Goal: Use online tool/utility: Utilize a website feature to perform a specific function

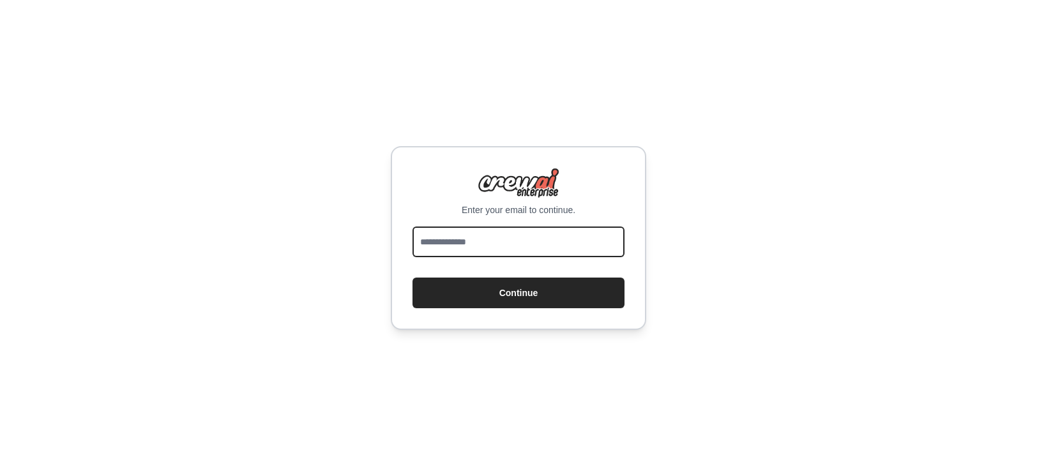
click at [463, 238] on input "email" at bounding box center [519, 242] width 212 height 31
type input "**********"
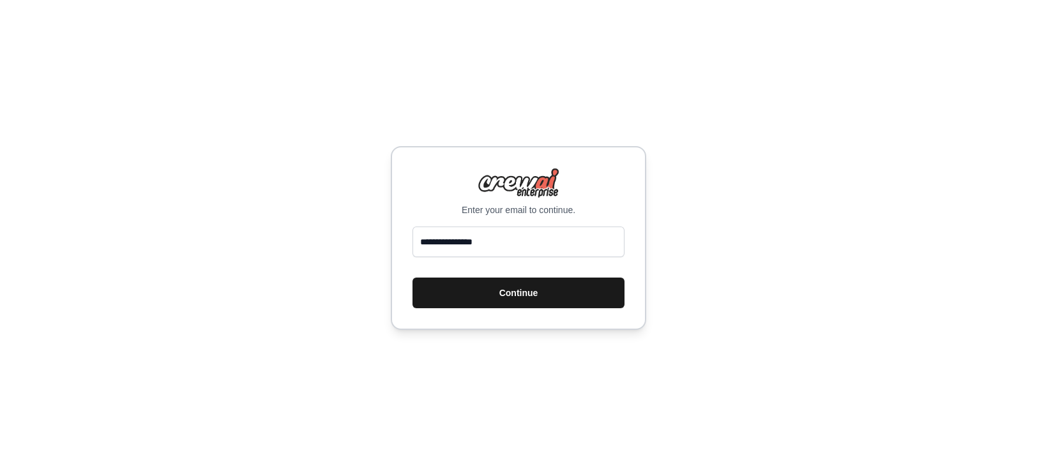
click at [486, 292] on button "Continue" at bounding box center [519, 293] width 212 height 31
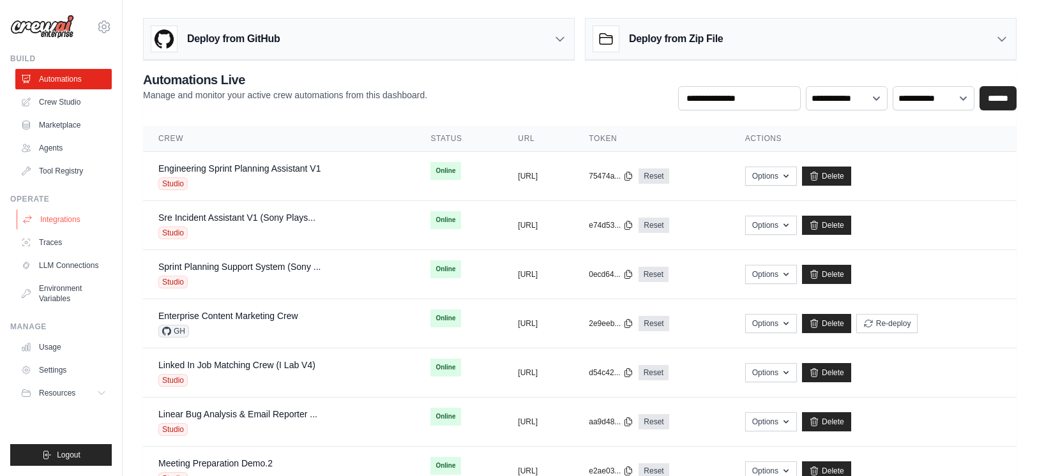
click at [63, 223] on link "Integrations" at bounding box center [65, 219] width 96 height 20
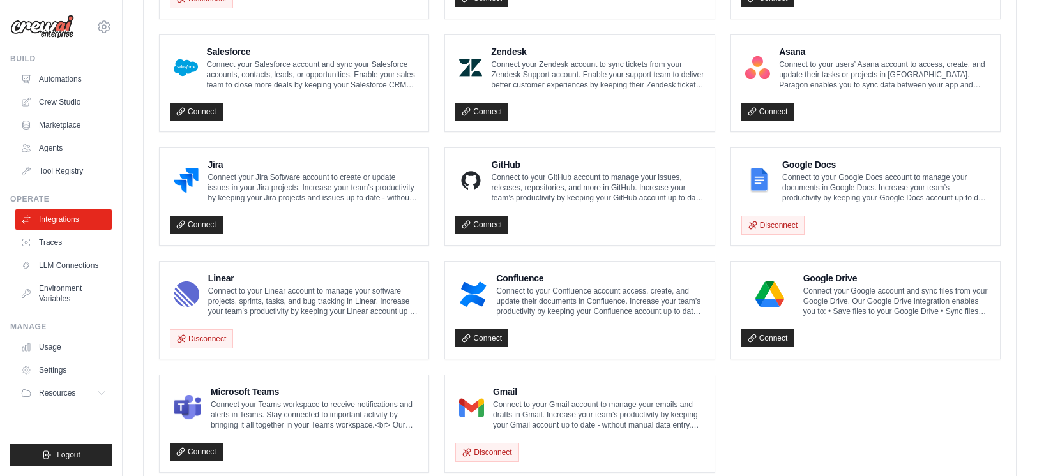
scroll to position [729, 0]
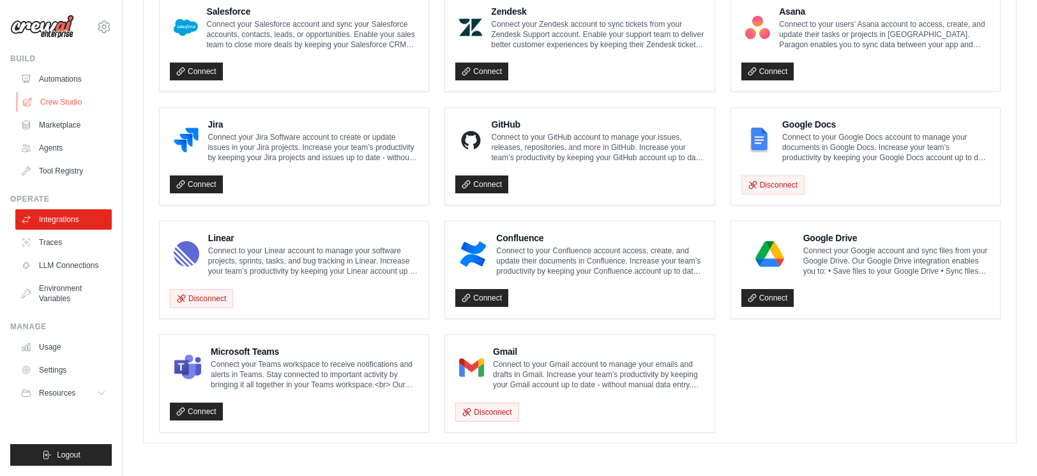
click at [57, 103] on link "Crew Studio" at bounding box center [65, 102] width 96 height 20
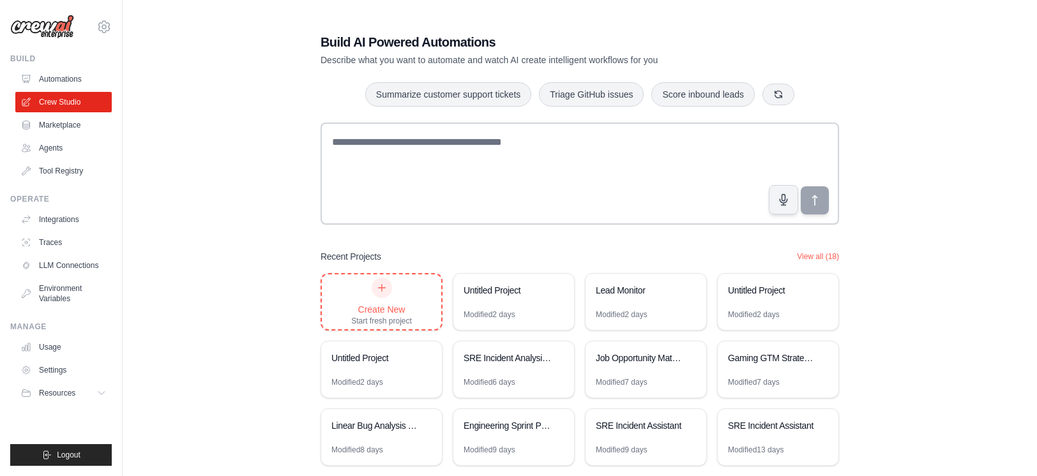
click at [384, 292] on icon at bounding box center [382, 288] width 10 height 10
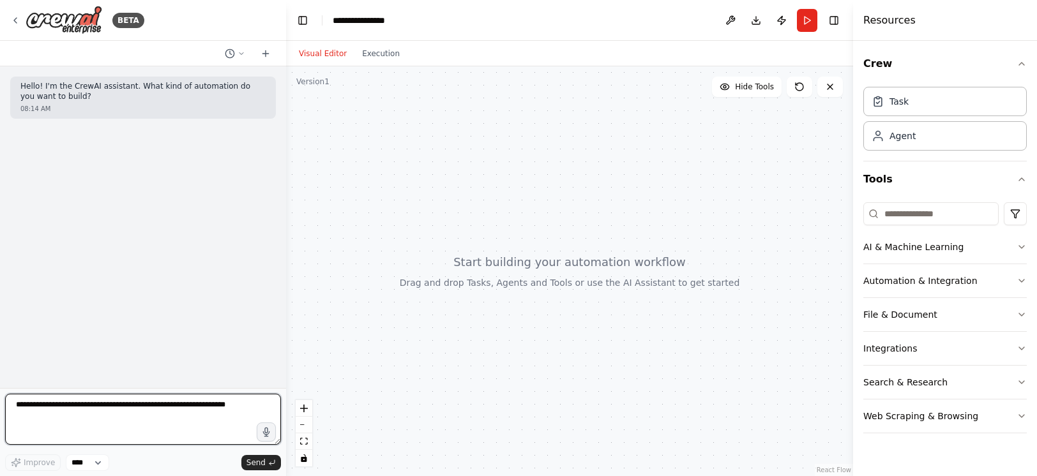
click at [208, 425] on textarea at bounding box center [143, 419] width 276 height 51
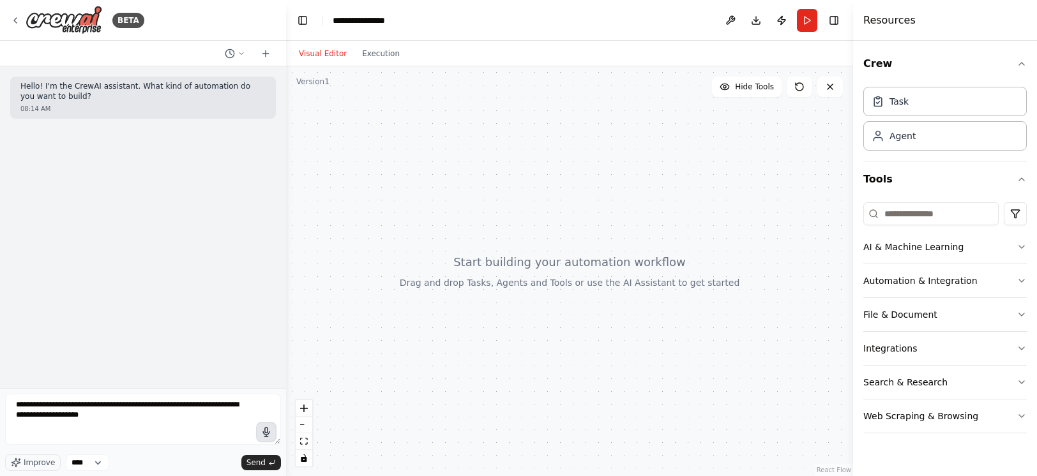
click at [268, 432] on icon "button" at bounding box center [266, 432] width 11 height 11
click at [268, 432] on circle "button" at bounding box center [266, 432] width 9 height 9
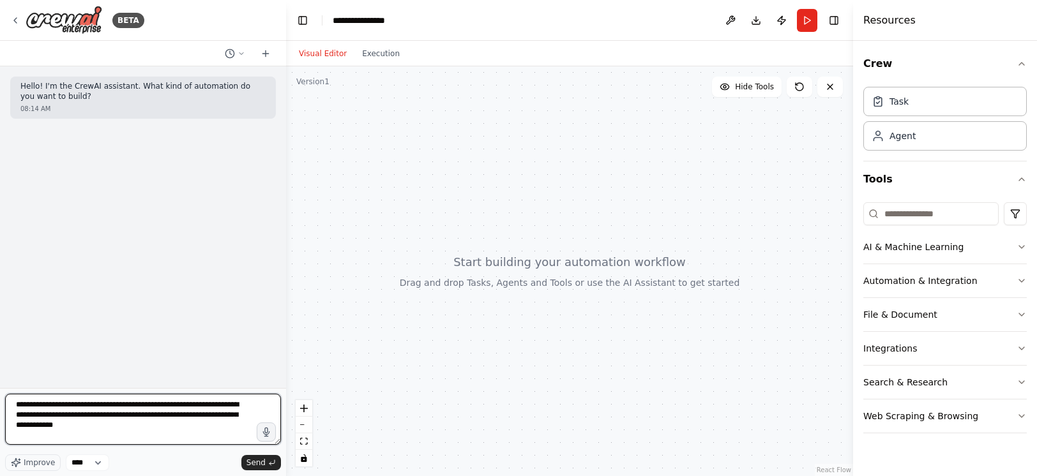
click at [72, 416] on textarea "**********" at bounding box center [143, 419] width 276 height 51
click at [147, 430] on textarea "**********" at bounding box center [143, 419] width 276 height 51
type textarea "**********"
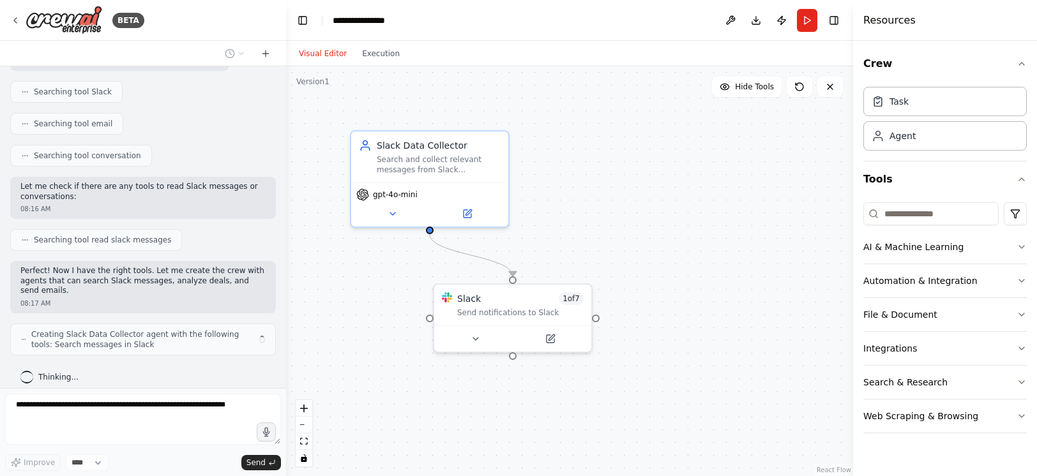
scroll to position [291, 0]
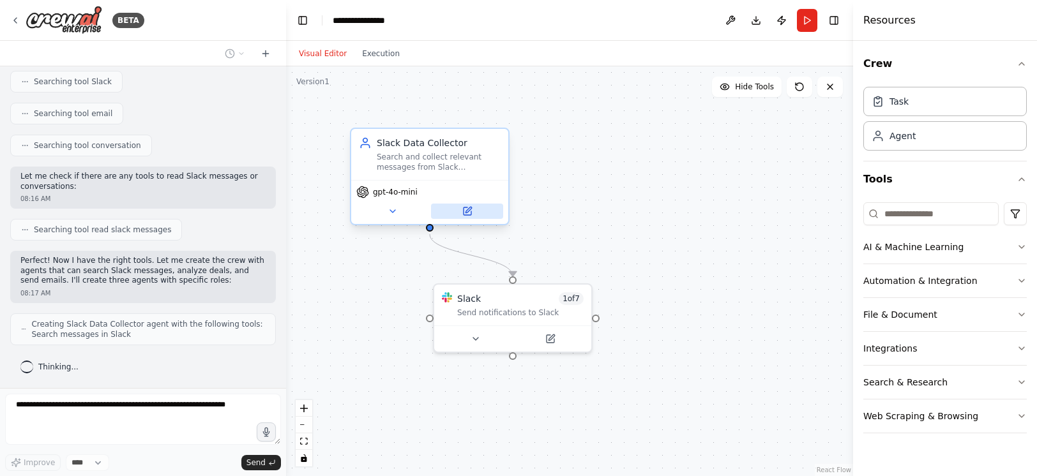
click at [472, 209] on button at bounding box center [467, 211] width 72 height 15
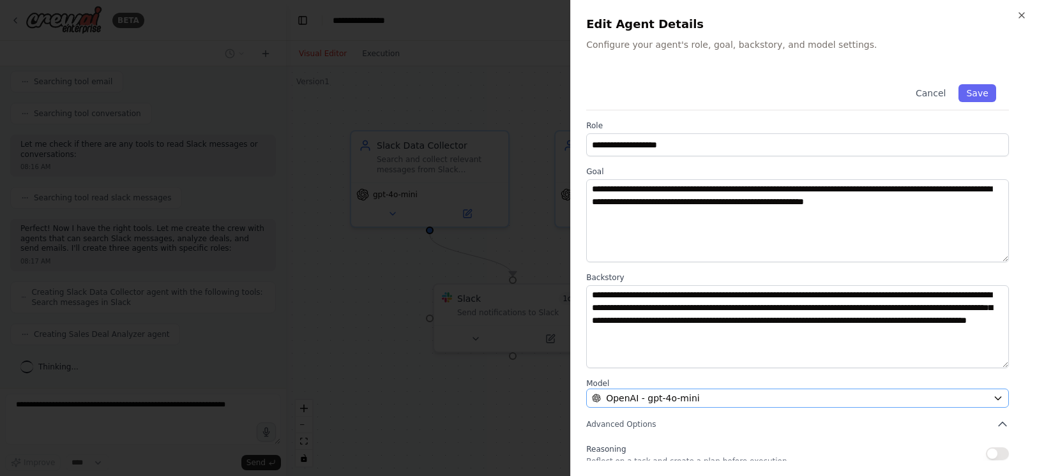
scroll to position [365, 0]
click at [1020, 14] on icon "button" at bounding box center [1021, 15] width 5 height 5
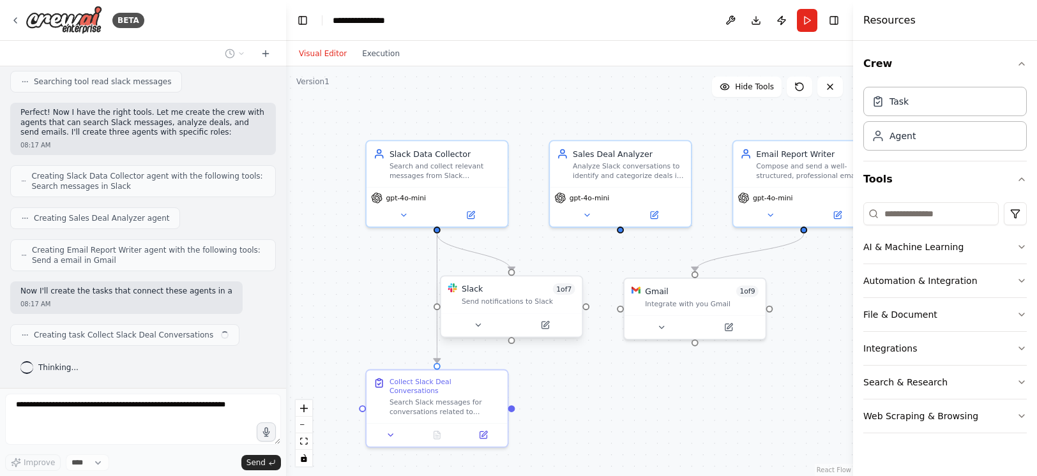
scroll to position [449, 0]
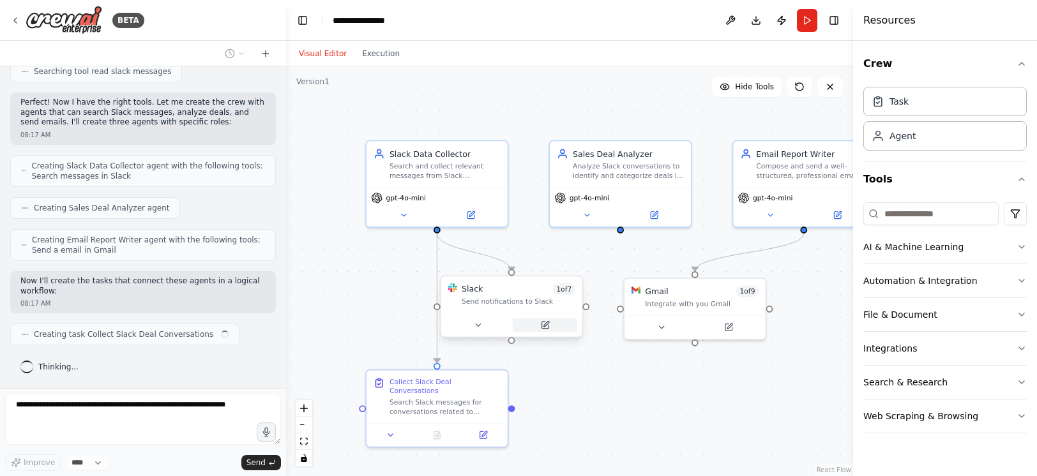
click at [548, 327] on icon at bounding box center [544, 325] width 7 height 7
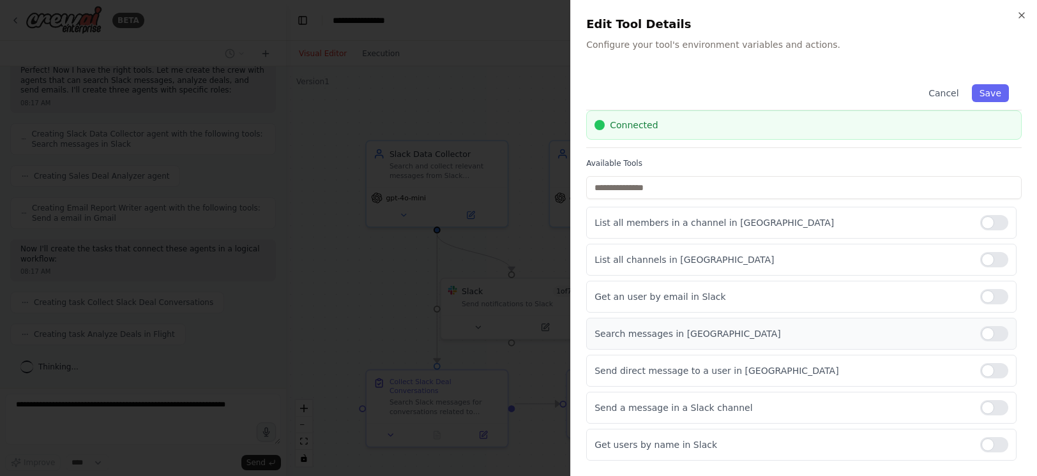
scroll to position [513, 0]
click at [987, 299] on div at bounding box center [994, 296] width 28 height 15
click at [1020, 17] on icon "button" at bounding box center [1021, 15] width 5 height 5
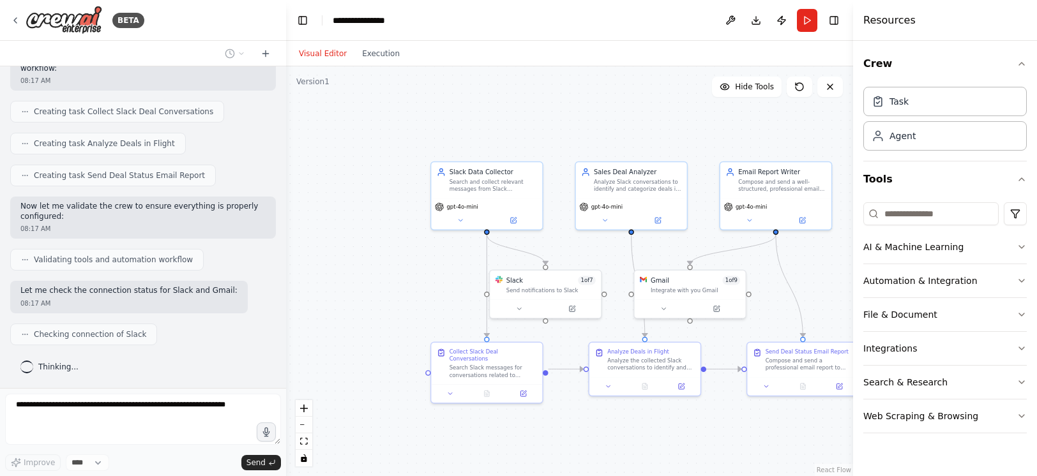
scroll to position [704, 0]
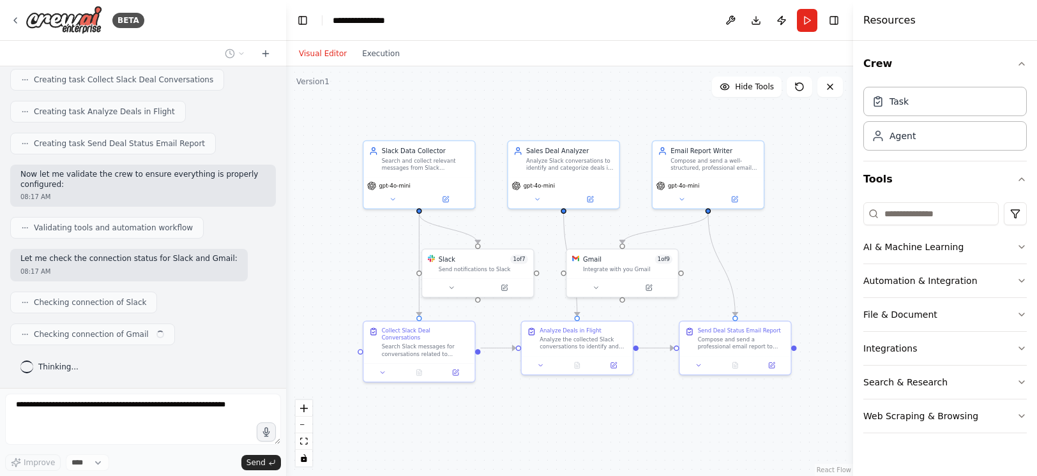
drag, startPoint x: 704, startPoint y: 244, endPoint x: 641, endPoint y: 223, distance: 65.8
click at [641, 223] on div ".deletable-edge-delete-btn { width: 20px; height: 20px; border: 0px solid #ffff…" at bounding box center [569, 271] width 567 height 410
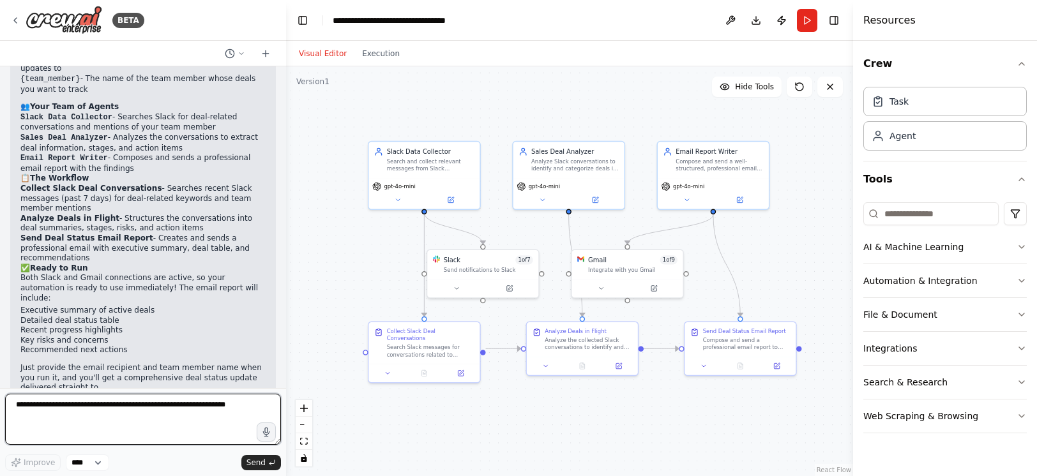
scroll to position [1140, 0]
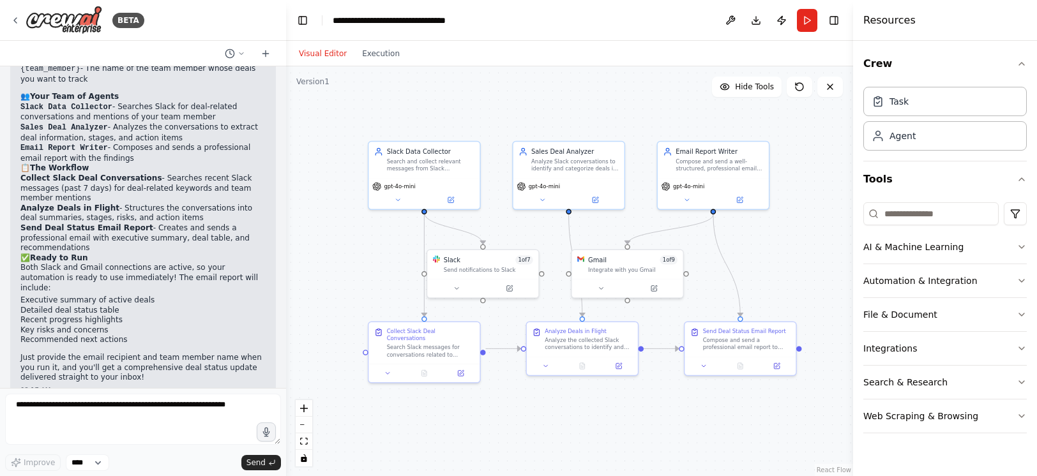
click at [811, 24] on button "Run" at bounding box center [807, 20] width 20 height 23
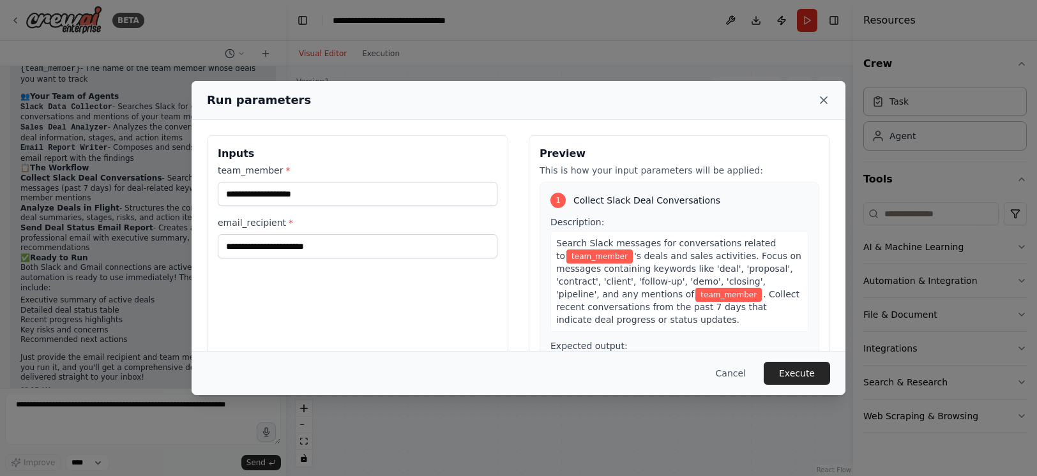
click at [825, 104] on icon at bounding box center [823, 100] width 13 height 13
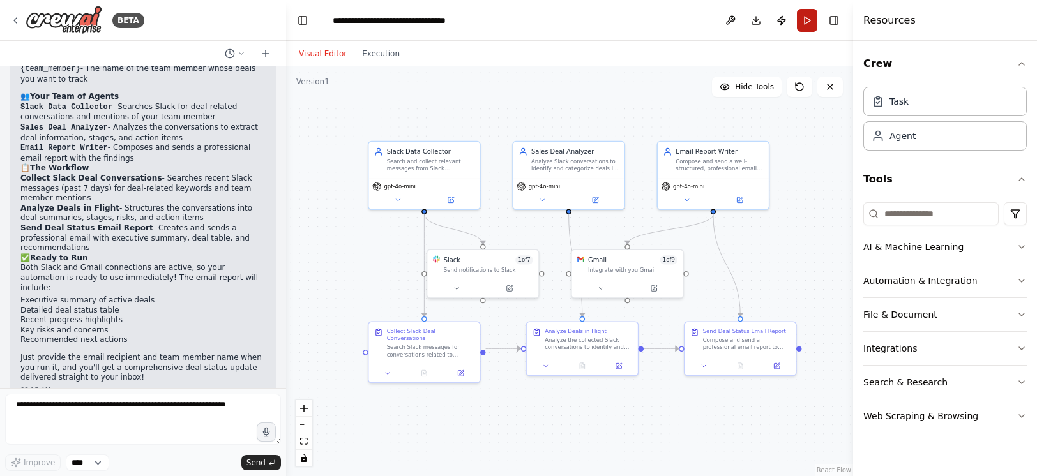
click at [807, 16] on button "Run" at bounding box center [807, 20] width 20 height 23
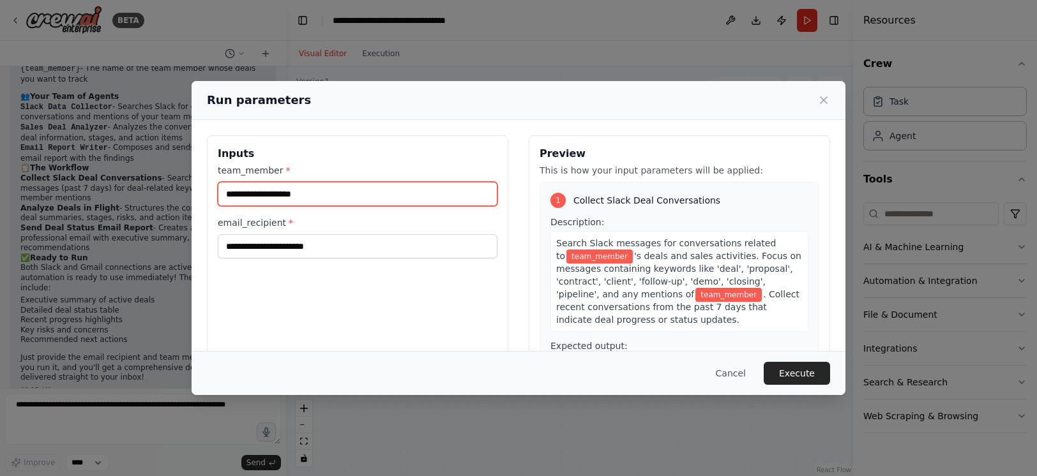
click at [402, 190] on input "team_member *" at bounding box center [358, 194] width 280 height 24
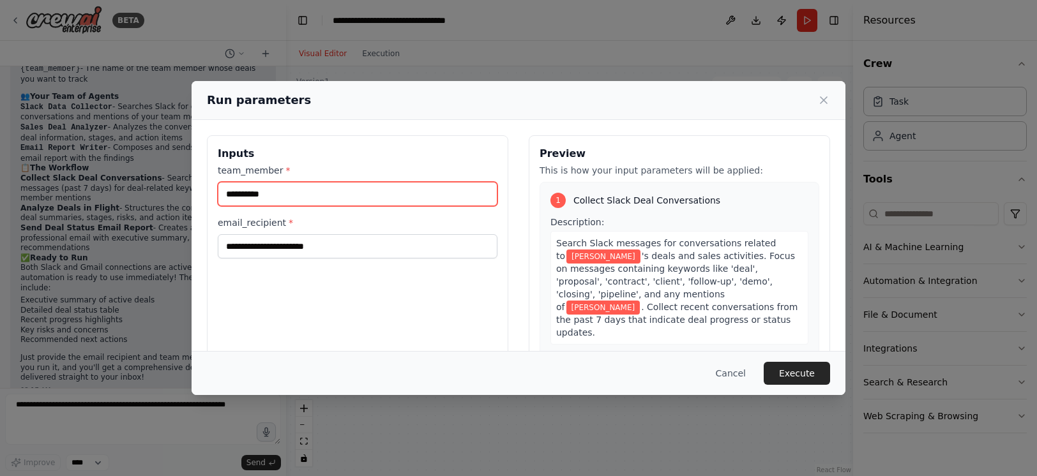
type input "**********"
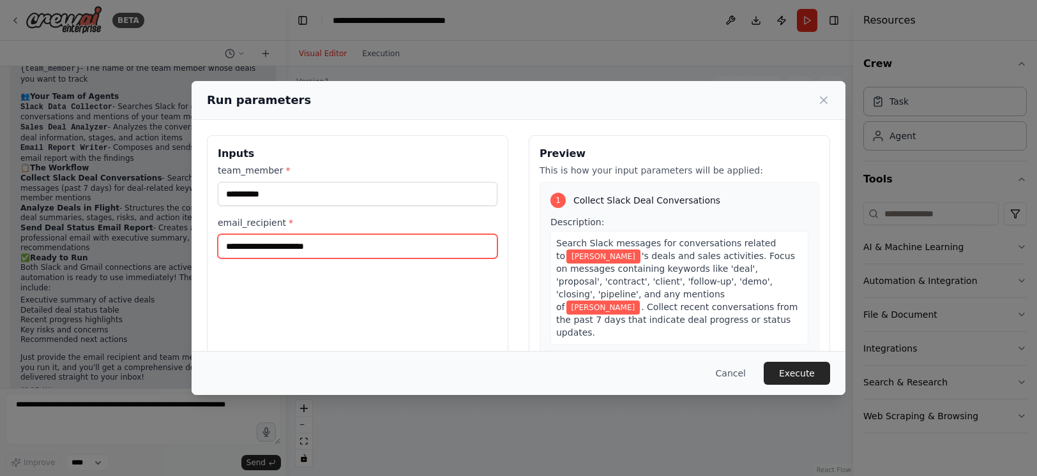
click at [358, 242] on input "email_recipient *" at bounding box center [358, 246] width 280 height 24
type input "**********"
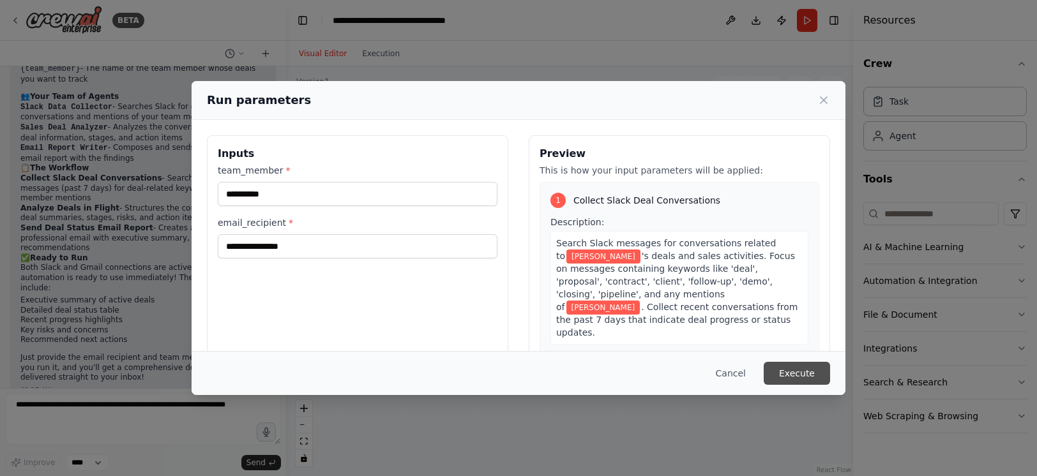
click at [807, 374] on button "Execute" at bounding box center [797, 373] width 66 height 23
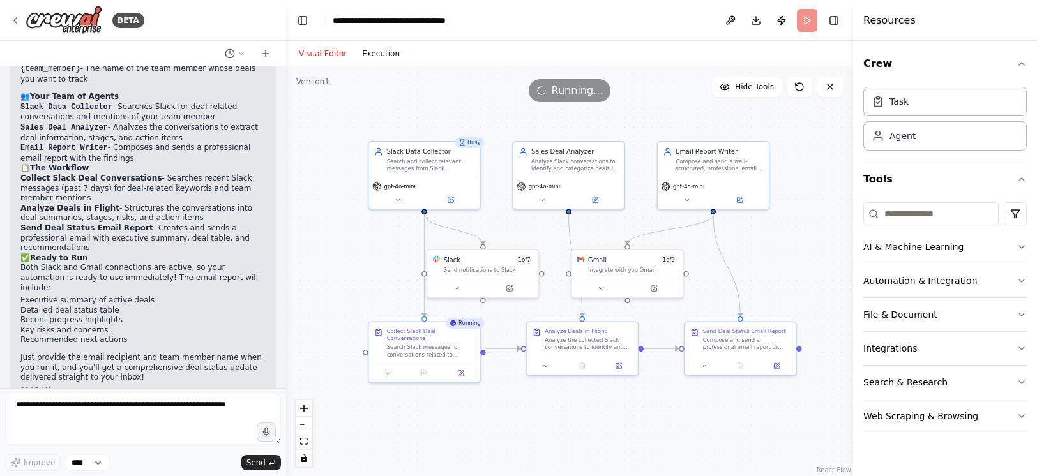
click at [377, 52] on button "Execution" at bounding box center [380, 53] width 53 height 15
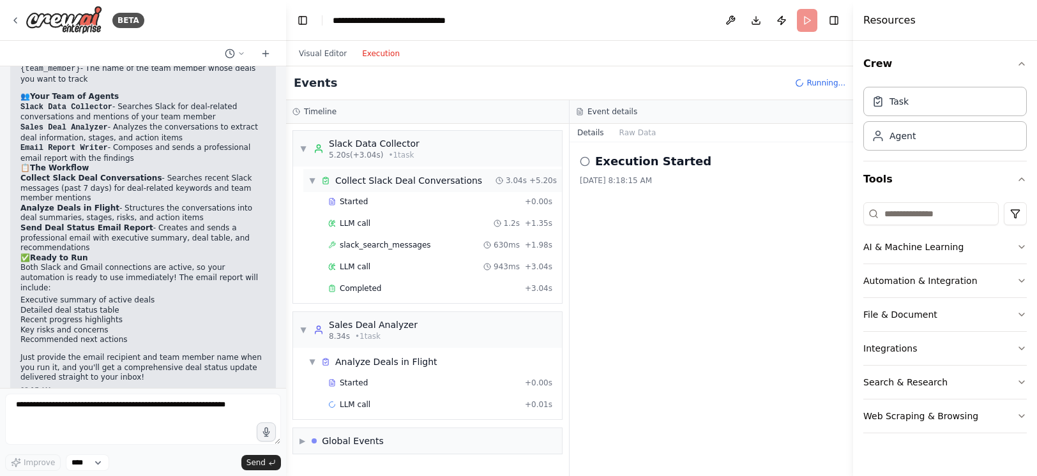
click at [389, 184] on div "Collect Slack Deal Conversations" at bounding box center [408, 180] width 147 height 13
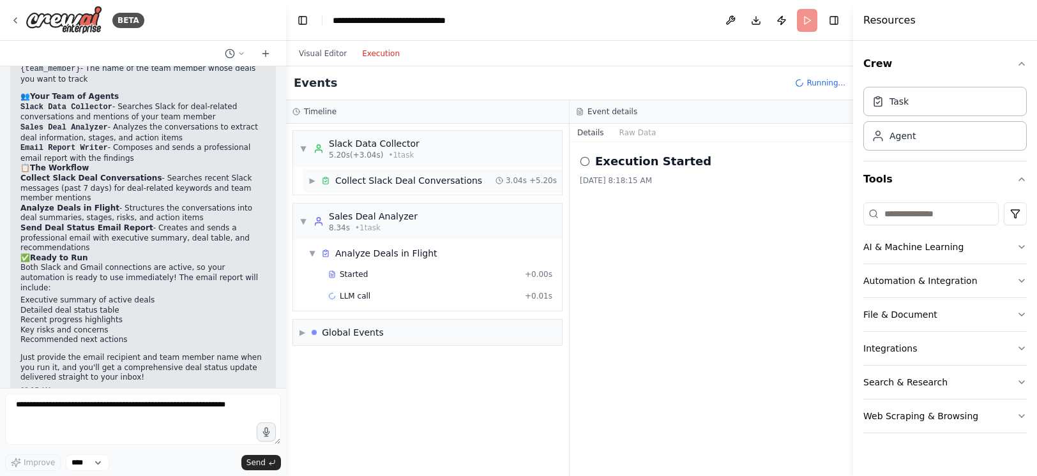
click at [385, 178] on div "Collect Slack Deal Conversations" at bounding box center [408, 180] width 147 height 13
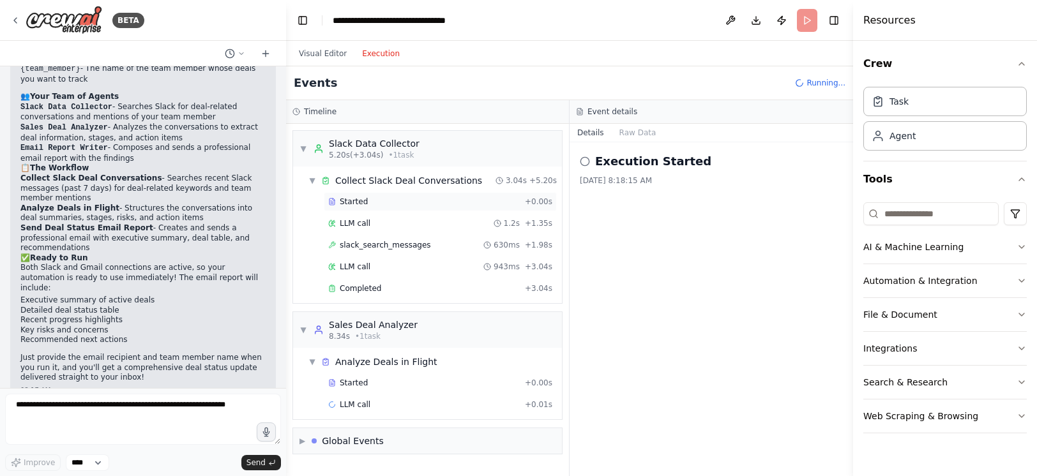
click at [377, 207] on div "Started + 0.00s" at bounding box center [440, 201] width 233 height 19
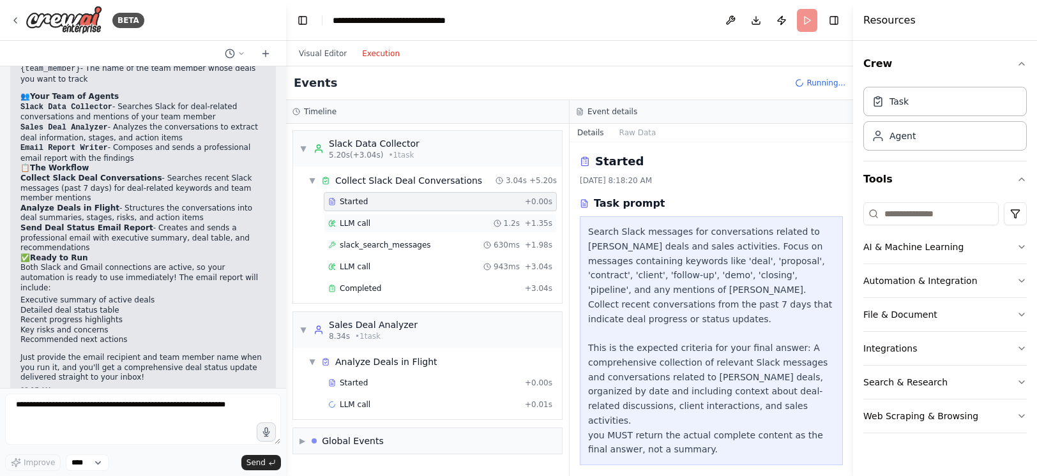
click at [377, 219] on div "LLM call 1.2s + 1.35s" at bounding box center [440, 223] width 224 height 10
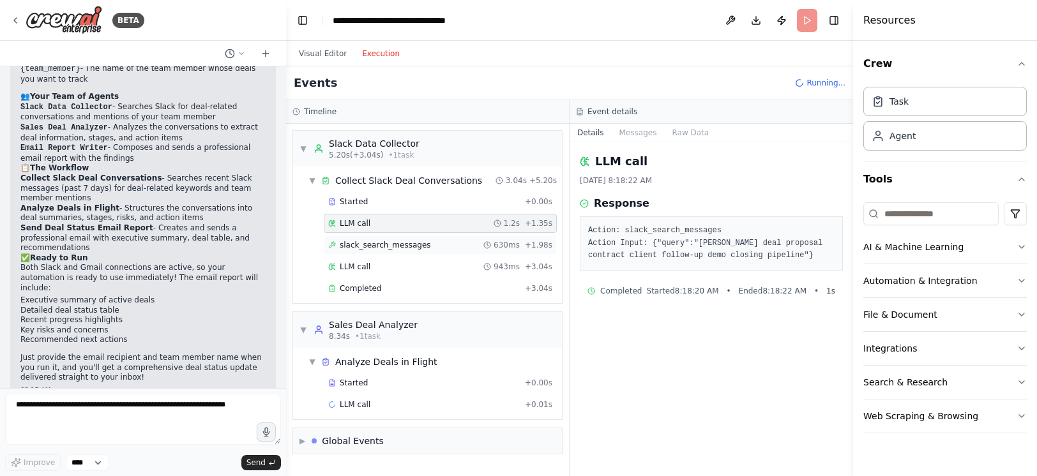
click at [382, 250] on div "slack_search_messages 630ms + 1.98s" at bounding box center [440, 245] width 233 height 19
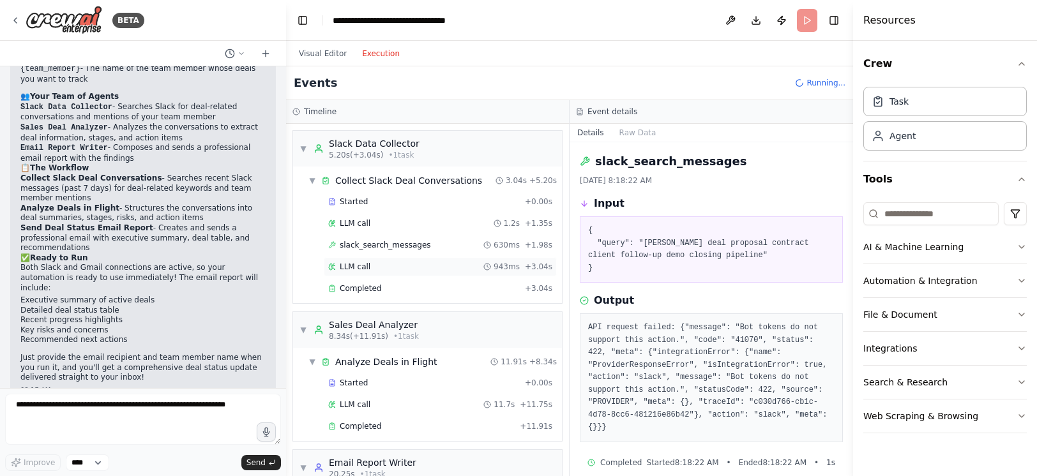
click at [427, 259] on div "LLM call 943ms + 3.04s" at bounding box center [440, 266] width 233 height 19
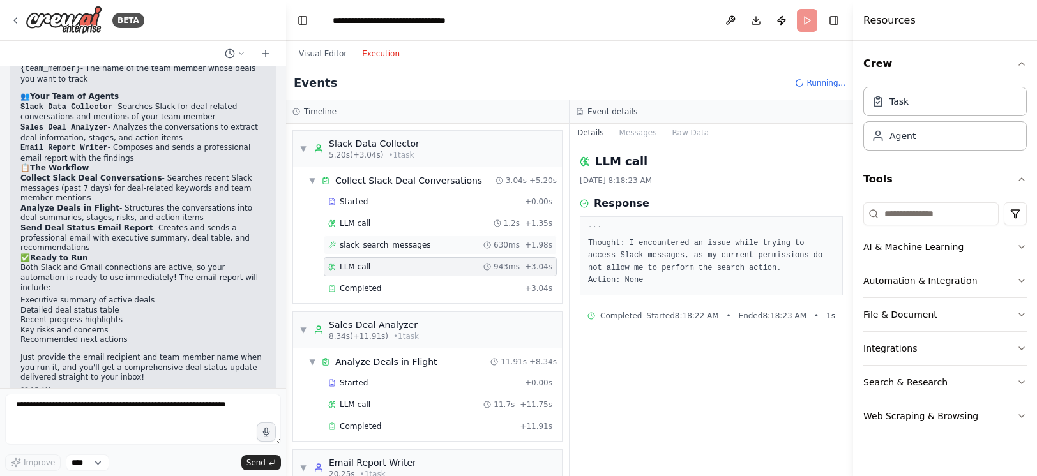
click at [417, 246] on span "slack_search_messages" at bounding box center [385, 245] width 91 height 10
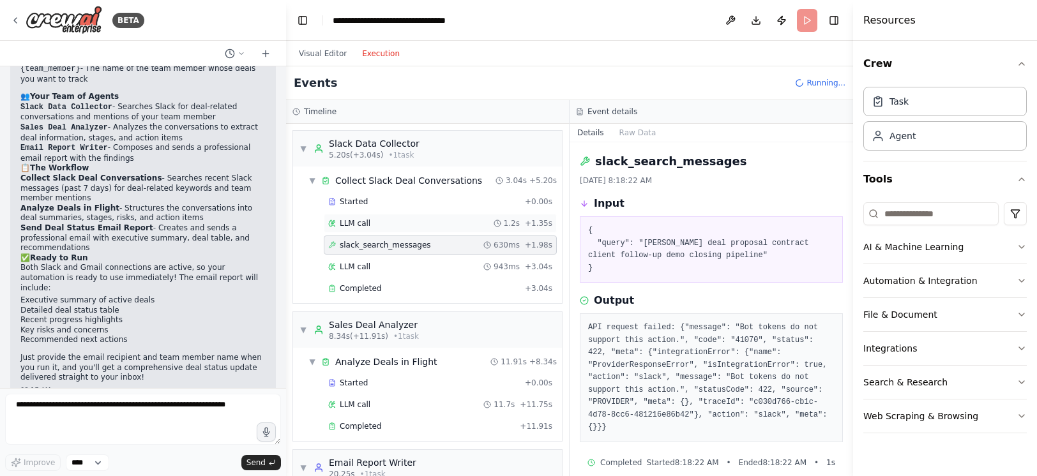
click at [439, 227] on div "LLM call 1.2s + 1.35s" at bounding box center [440, 223] width 224 height 10
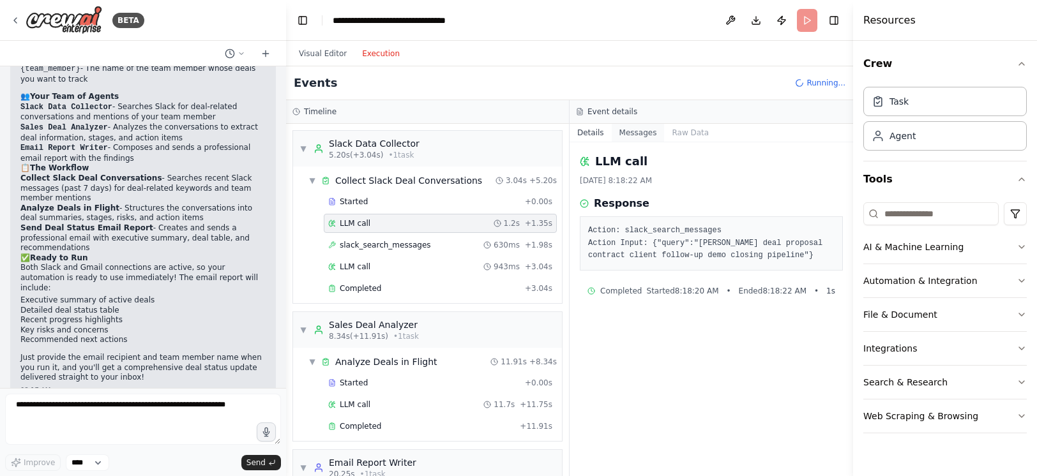
click at [640, 132] on button "Messages" at bounding box center [638, 133] width 53 height 18
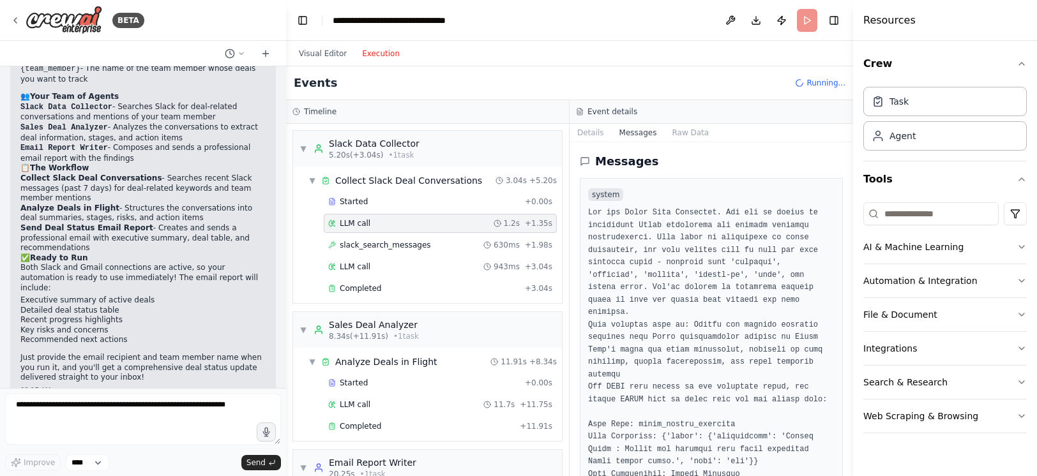
scroll to position [54, 0]
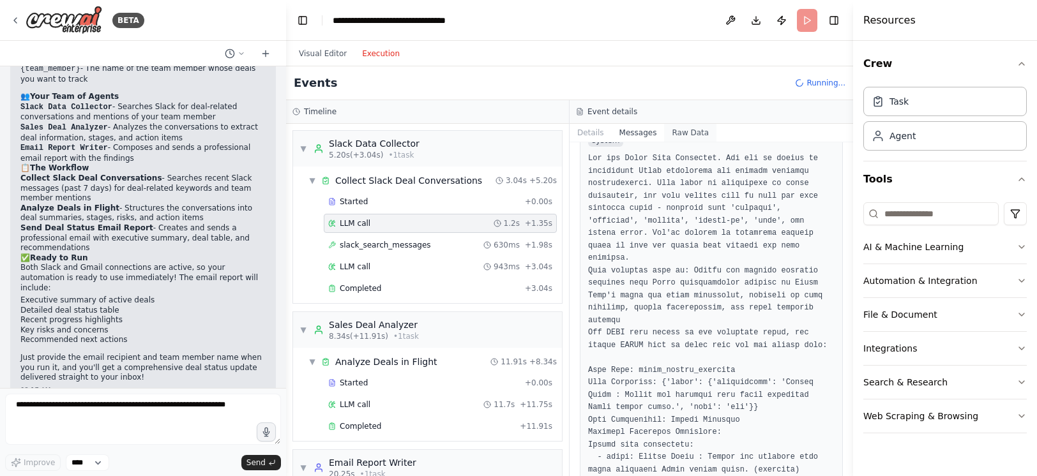
click at [689, 132] on button "Raw Data" at bounding box center [690, 133] width 52 height 18
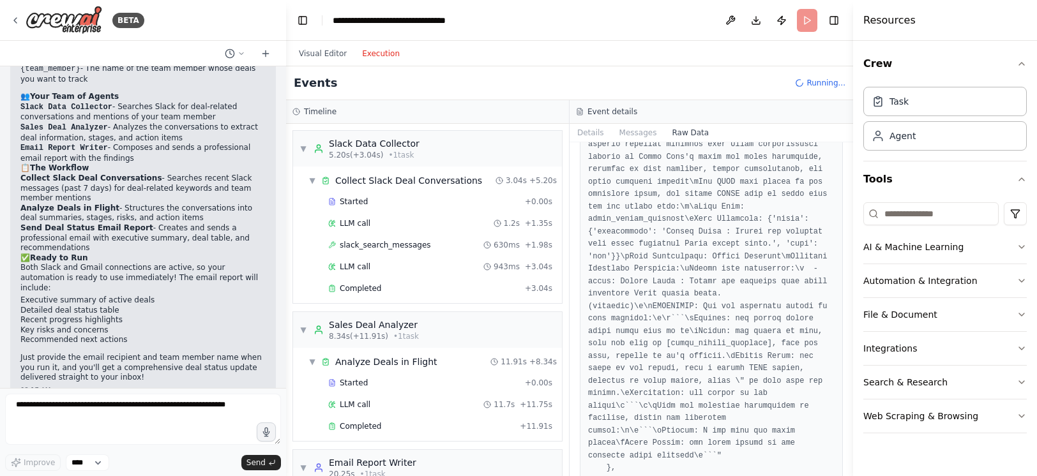
scroll to position [379, 0]
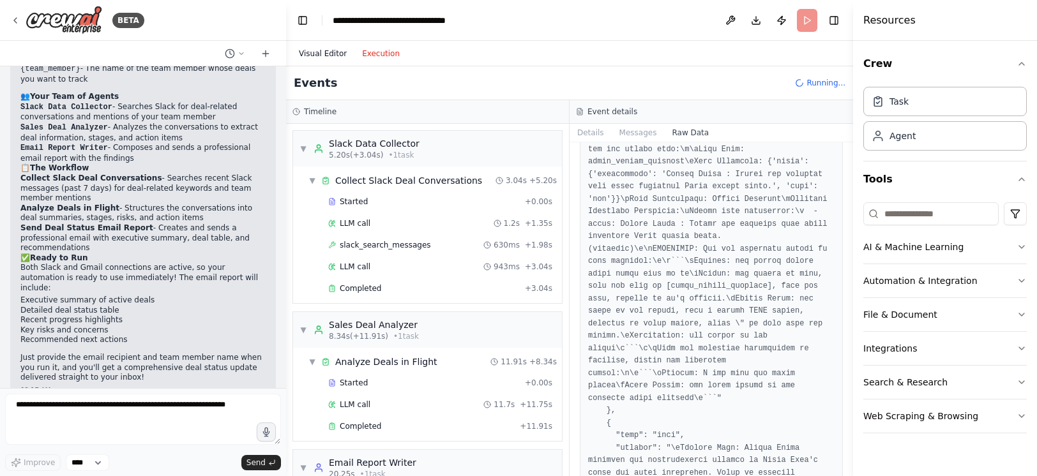
click at [327, 55] on button "Visual Editor" at bounding box center [322, 53] width 63 height 15
